Goal: Ask a question

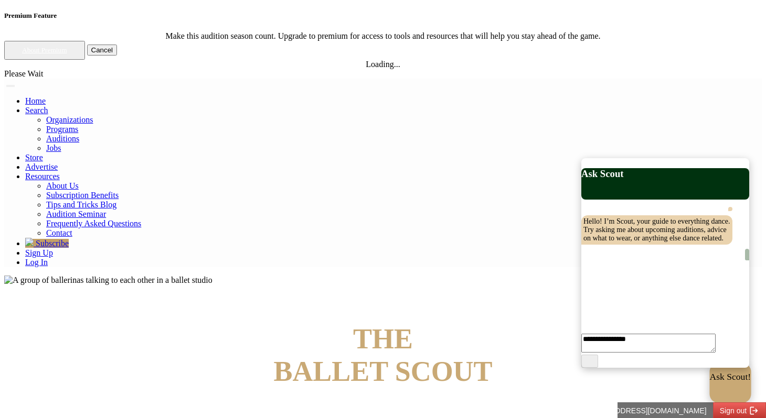
click at [710, 383] on p "Ask Scout!" at bounding box center [729, 377] width 41 height 10
click at [638, 343] on textarea at bounding box center [646, 335] width 131 height 35
type textarea "*"
type textarea "**********"
click at [709, 394] on div "Ask Scout!" at bounding box center [729, 387] width 41 height 31
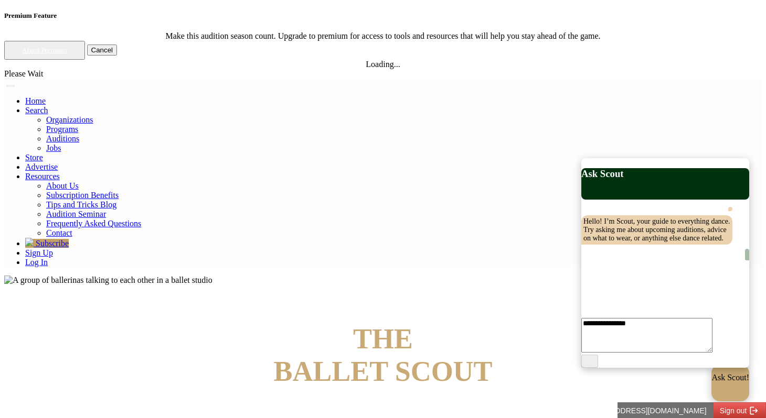
click at [636, 346] on textarea at bounding box center [646, 335] width 131 height 35
type textarea "**********"
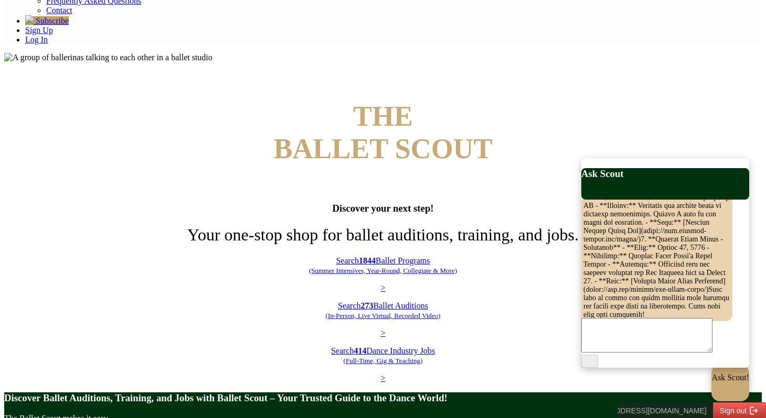
scroll to position [253, 0]
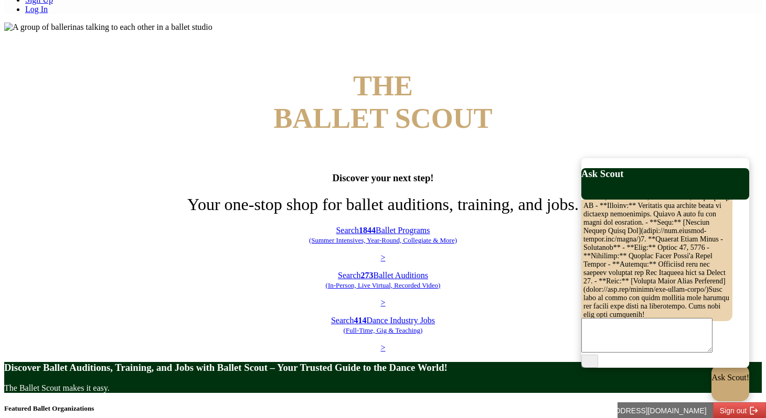
click at [619, 338] on textarea at bounding box center [646, 335] width 131 height 35
type textarea "**********"
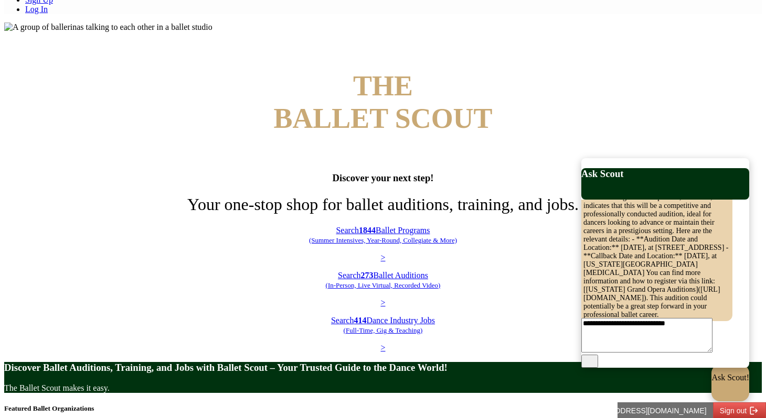
type textarea "**********"
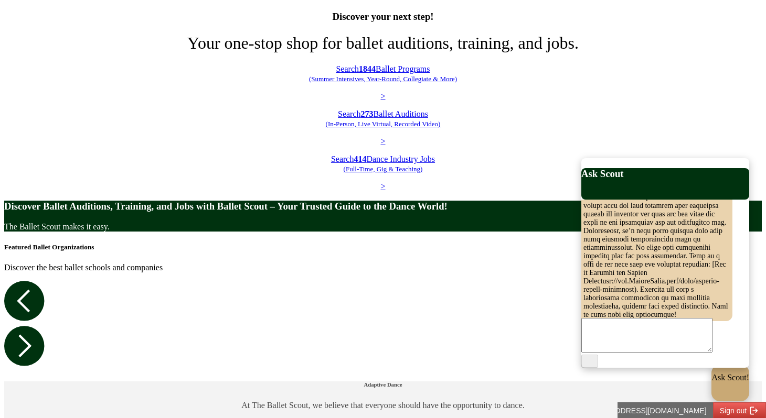
scroll to position [1319, 0]
click at [646, 243] on pre at bounding box center [656, 147] width 151 height 348
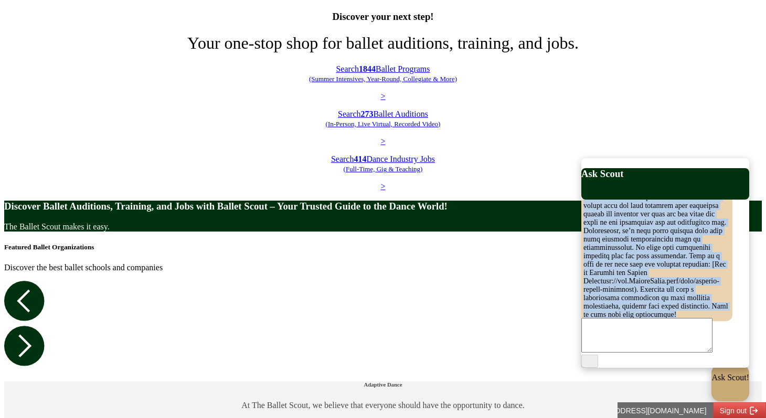
click at [646, 243] on pre at bounding box center [656, 147] width 151 height 348
copy pre "Preparing materials for a ballet audition, especially for a professional role l…"
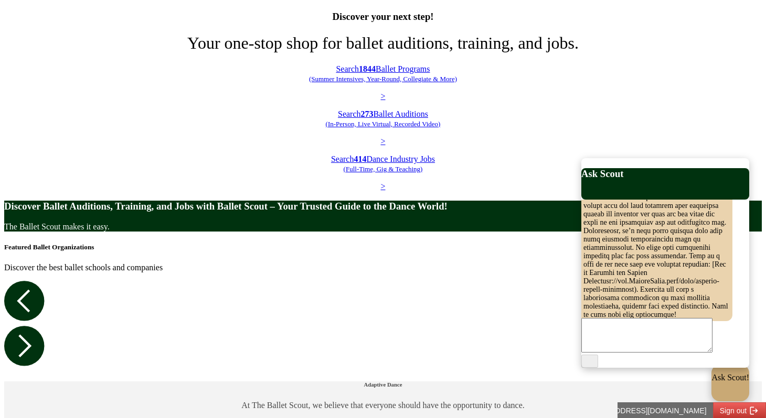
click at [637, 335] on textarea at bounding box center [646, 335] width 131 height 35
type textarea "**********"
click at [589, 361] on img at bounding box center [589, 361] width 0 height 0
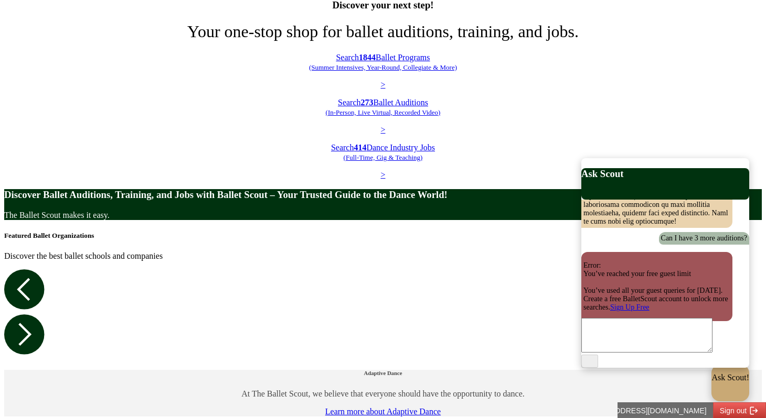
scroll to position [427, 0]
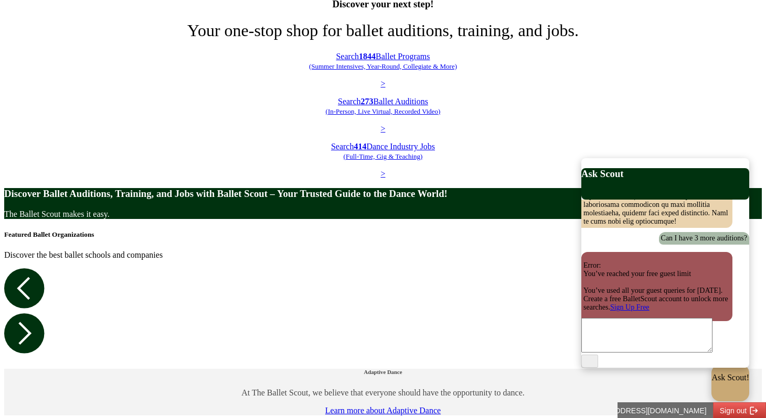
click at [605, 262] on p "Error: You’ve reached your free guest limit You’ve used all your guest queries …" at bounding box center [656, 287] width 147 height 50
click at [629, 262] on p "Error: You’ve reached your free guest limit You’ve used all your guest queries …" at bounding box center [656, 287] width 147 height 50
click at [601, 262] on p "Error: You’ve reached your free guest limit You’ve used all your guest queries …" at bounding box center [656, 287] width 147 height 50
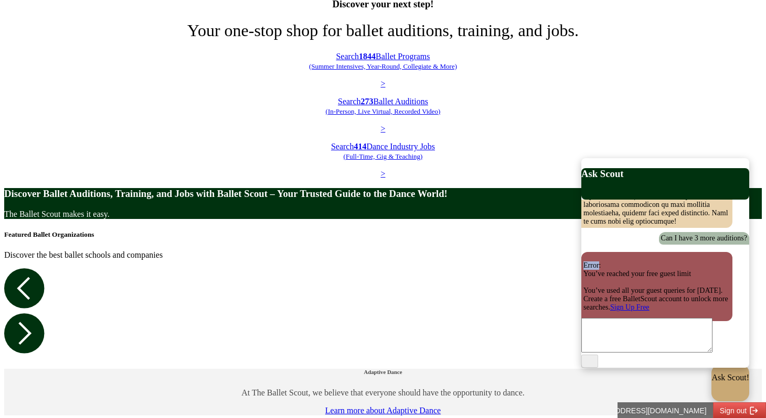
click at [601, 262] on p "Error: You’ve reached your free guest limit You’ve used all your guest queries …" at bounding box center [656, 287] width 147 height 50
click at [618, 262] on p "Error: You’ve reached your free guest limit You’ve used all your guest queries …" at bounding box center [656, 287] width 147 height 50
click at [592, 262] on p "Error: You’ve reached your free guest limit You’ve used all your guest queries …" at bounding box center [656, 287] width 147 height 50
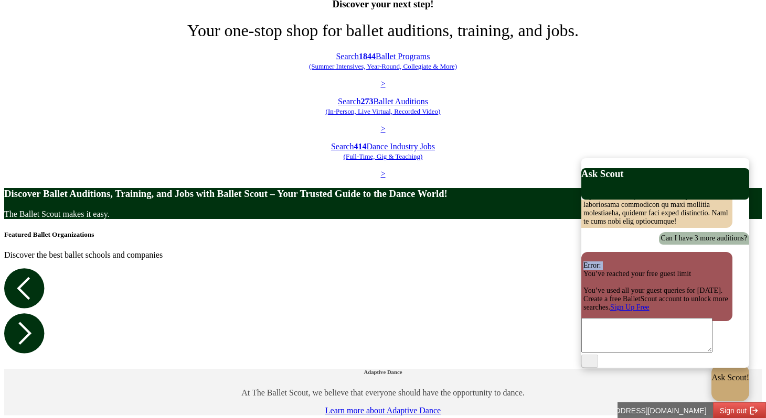
click at [592, 262] on p "Error: You’ve reached your free guest limit You’ve used all your guest queries …" at bounding box center [656, 287] width 147 height 50
click at [632, 262] on p "Error: You’ve reached your free guest limit You’ve used all your guest queries …" at bounding box center [656, 287] width 147 height 50
click at [609, 262] on p "Error: You’ve reached your free guest limit You’ve used all your guest queries …" at bounding box center [656, 287] width 147 height 50
click at [606, 262] on p "Error: You’ve reached your free guest limit You’ve used all your guest queries …" at bounding box center [656, 287] width 147 height 50
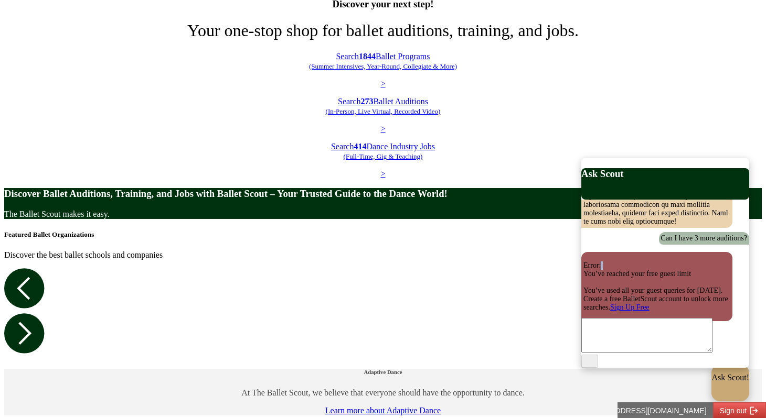
click at [606, 262] on p "Error: You’ve reached your free guest limit You’ve used all your guest queries …" at bounding box center [656, 287] width 147 height 50
click at [672, 262] on p "Error: You’ve reached your free guest limit You’ve used all your guest queries …" at bounding box center [656, 287] width 147 height 50
drag, startPoint x: 641, startPoint y: 302, endPoint x: 597, endPoint y: 289, distance: 46.0
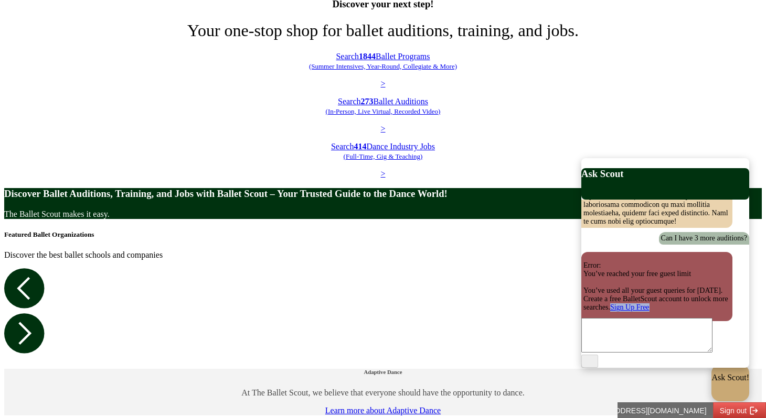
click at [597, 289] on p "Error: You’ve reached your free guest limit You’ve used all your guest queries …" at bounding box center [656, 287] width 147 height 50
click at [608, 268] on p "Error: You’ve reached your free guest limit You’ve used all your guest queries …" at bounding box center [656, 287] width 147 height 50
drag, startPoint x: 685, startPoint y: 309, endPoint x: 580, endPoint y: 296, distance: 105.1
click at [581, 296] on div "Ask Scout Hello! I’m Scout, your guide to everything dance. Try asking me about…" at bounding box center [665, 263] width 168 height 210
click at [605, 262] on p "Error: You’ve reached your free guest limit You’ve used all your guest queries …" at bounding box center [656, 287] width 147 height 50
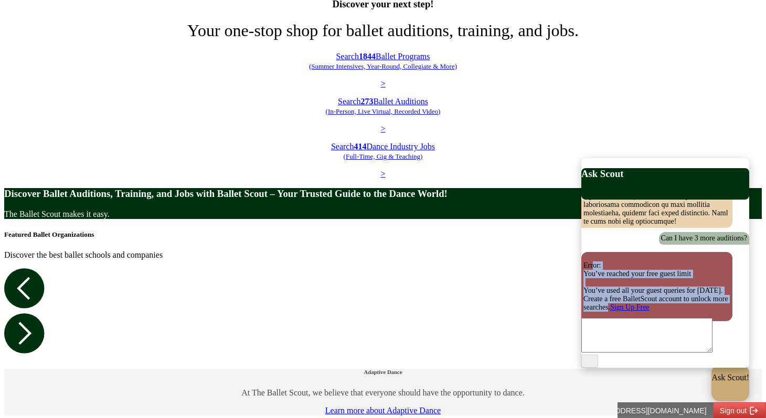
drag, startPoint x: 663, startPoint y: 281, endPoint x: 596, endPoint y: 220, distance: 90.9
click at [596, 262] on p "Error: You’ve reached your free guest limit You’ve used all your guest queries …" at bounding box center [656, 287] width 147 height 50
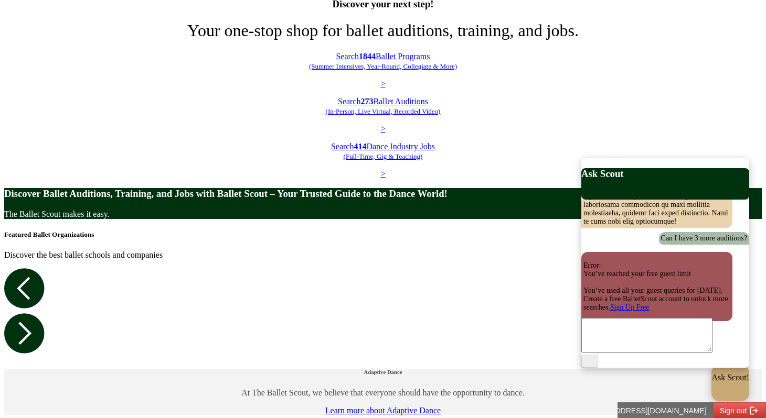
click at [595, 262] on p "Error: You’ve reached your free guest limit You’ve used all your guest queries …" at bounding box center [656, 287] width 147 height 50
